Goal: Communication & Community: Answer question/provide support

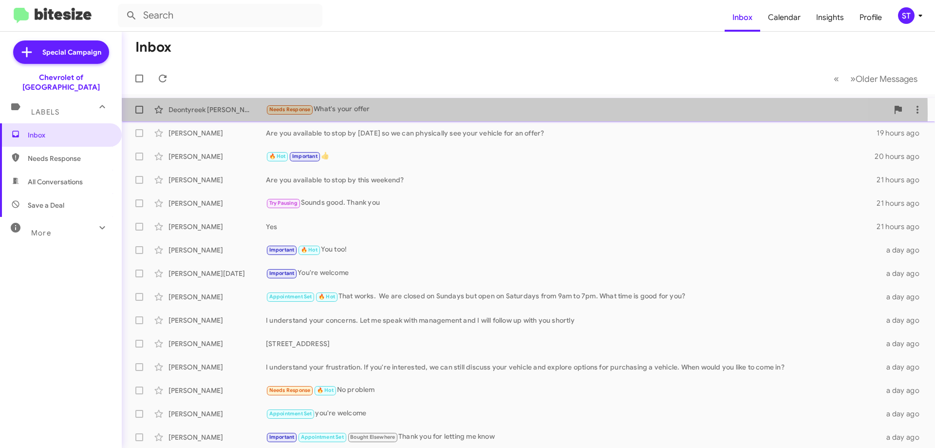
click at [341, 114] on div "Needs Response What's your offer" at bounding box center [577, 109] width 623 height 11
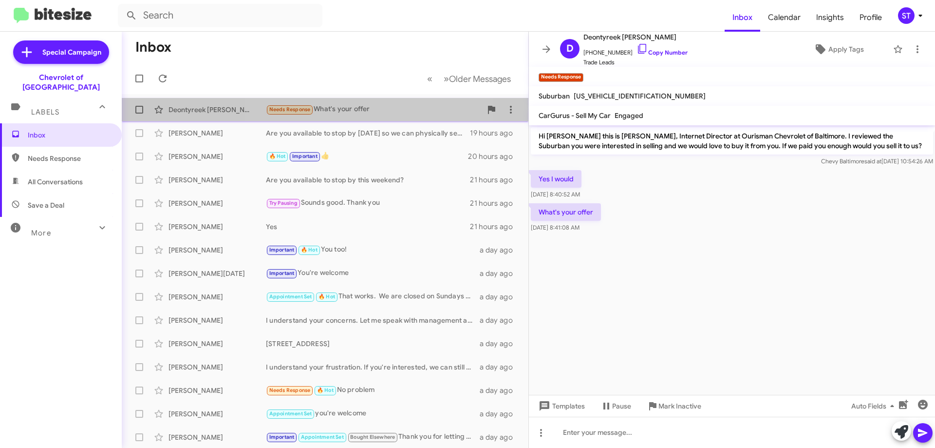
click at [360, 111] on div "Needs Response What's your offer" at bounding box center [374, 109] width 216 height 11
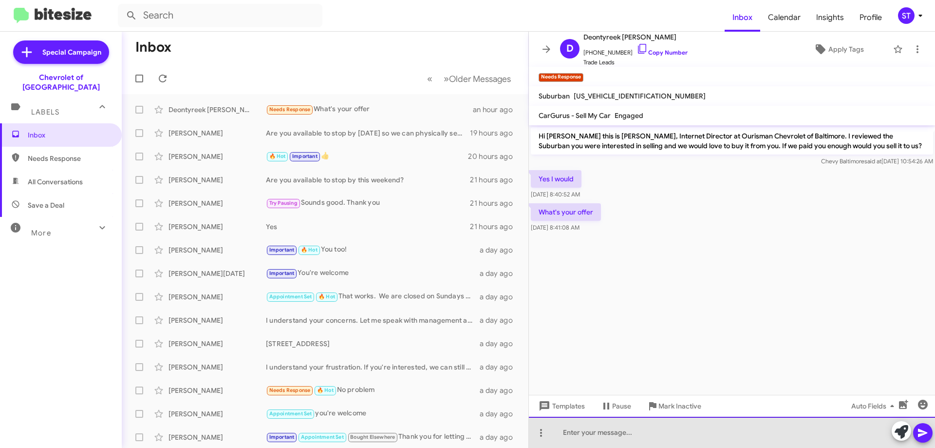
click at [633, 430] on div at bounding box center [732, 432] width 406 height 31
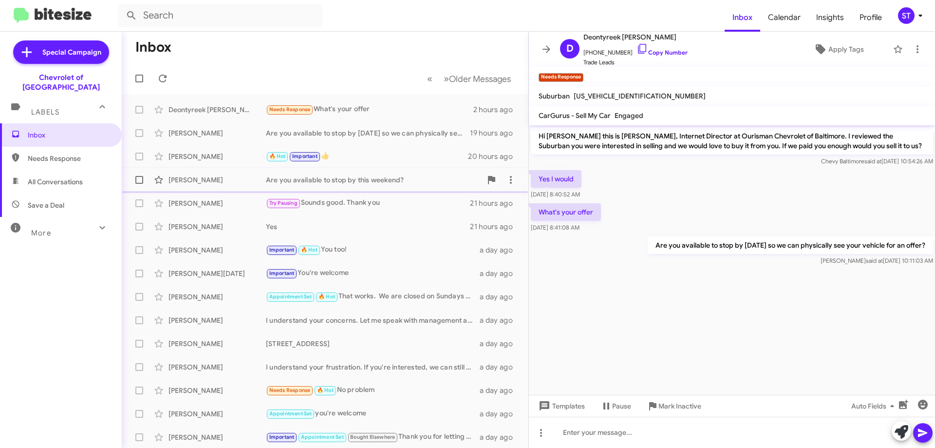
click at [371, 184] on div "Are you available to stop by this weekend?" at bounding box center [374, 180] width 216 height 10
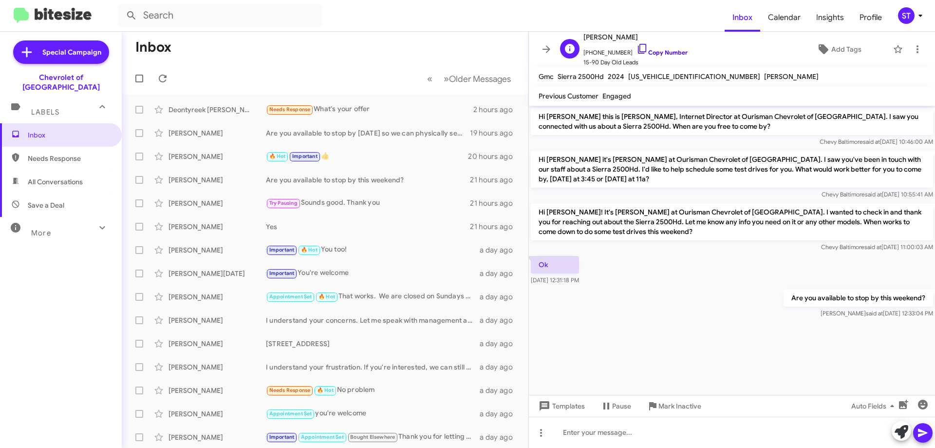
click at [637, 49] on icon at bounding box center [643, 49] width 12 height 12
click at [367, 110] on div "Needs Response I'm in Cecil county, I don't want to drive there just to have my…" at bounding box center [374, 109] width 216 height 11
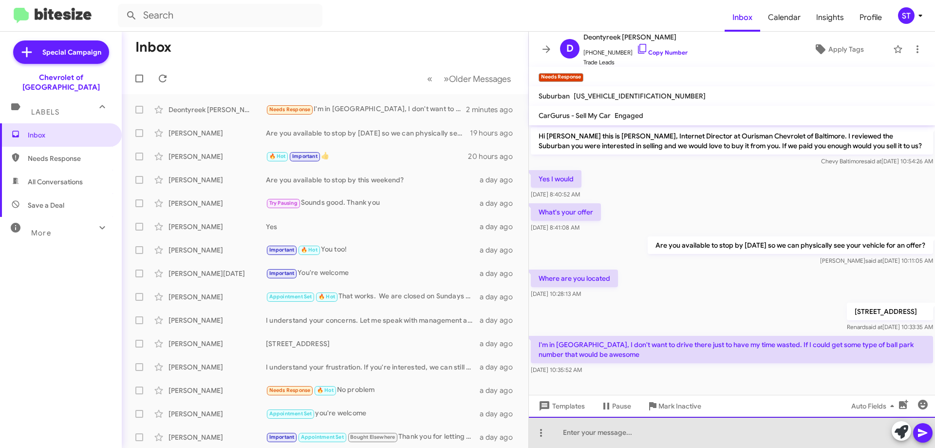
click at [610, 443] on div at bounding box center [732, 432] width 406 height 31
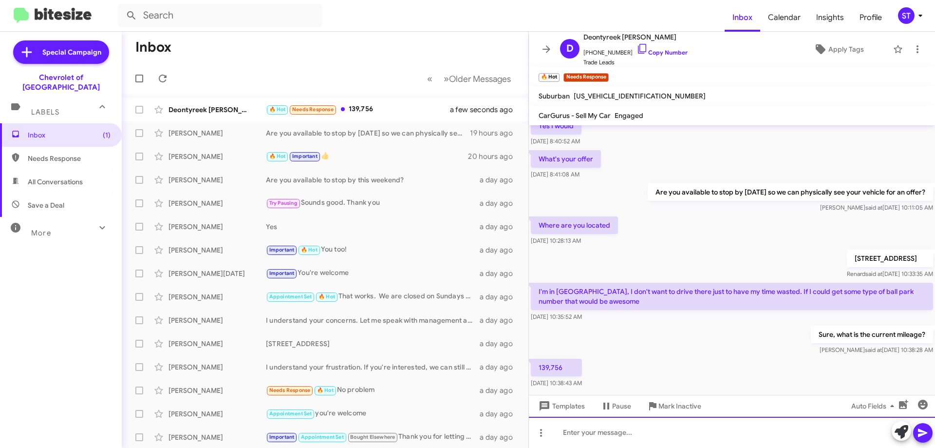
scroll to position [70, 0]
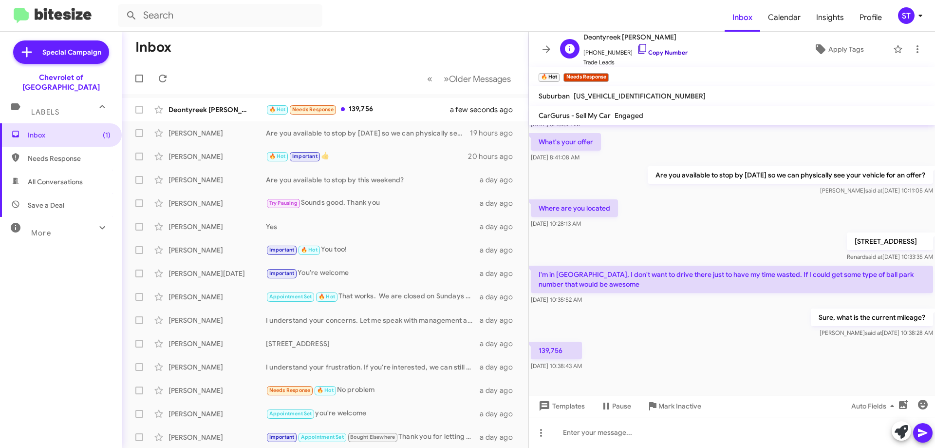
click at [637, 46] on icon at bounding box center [643, 49] width 12 height 12
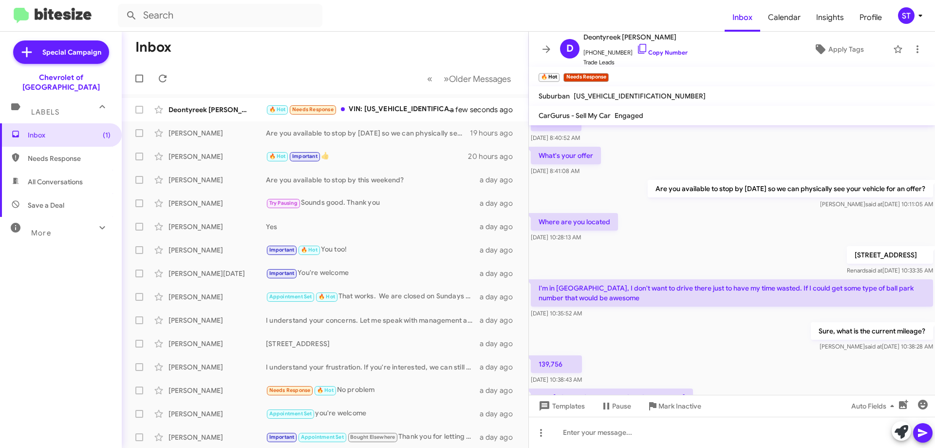
scroll to position [106, 0]
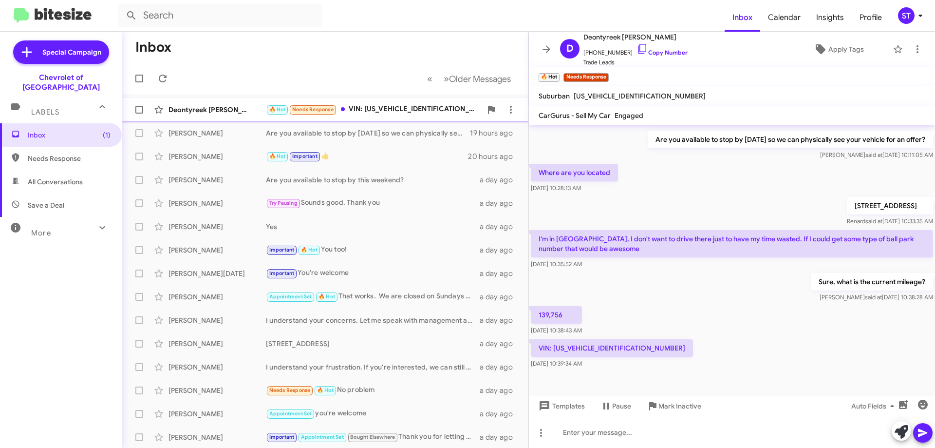
click at [391, 114] on div "🔥 Hot Needs Response VIN: 1GNSKJKC3GR476949" at bounding box center [374, 109] width 216 height 11
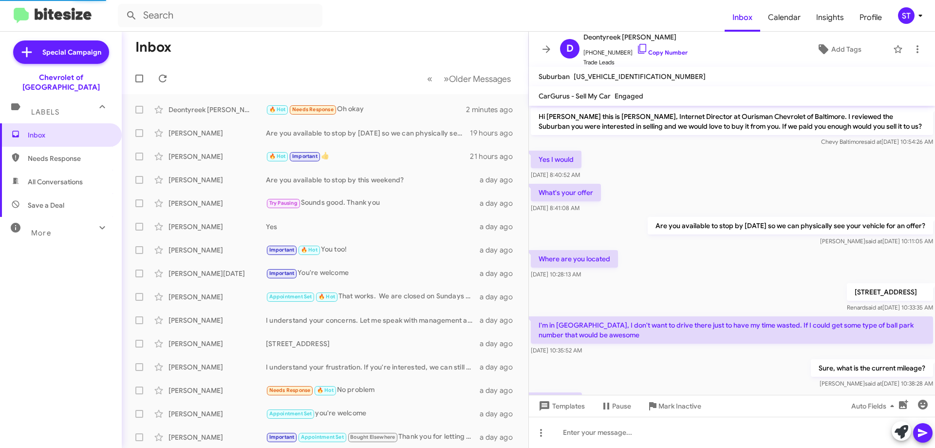
scroll to position [157, 0]
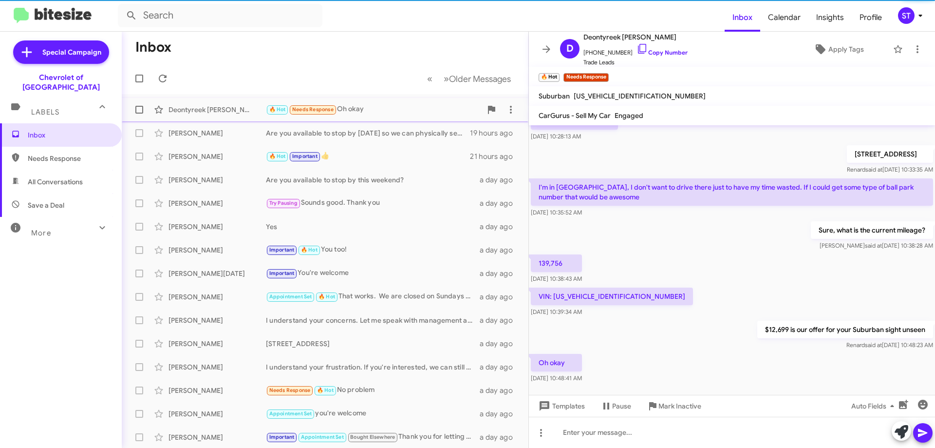
click at [369, 113] on div "🔥 Hot Needs Response Oh okay" at bounding box center [374, 109] width 216 height 11
